Goal: Check status: Check status

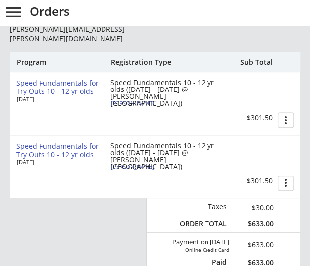
scroll to position [132, 0]
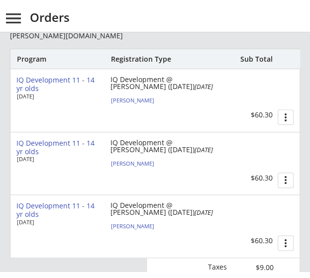
scroll to position [137, 0]
